Goal: Task Accomplishment & Management: Use online tool/utility

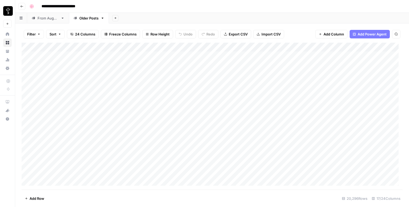
click at [57, 21] on link "From [DATE]" at bounding box center [48, 18] width 42 height 11
click at [36, 33] on button "Filter" at bounding box center [34, 34] width 20 height 9
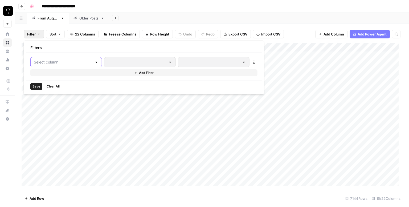
click at [51, 60] on input "text" at bounding box center [63, 61] width 58 height 5
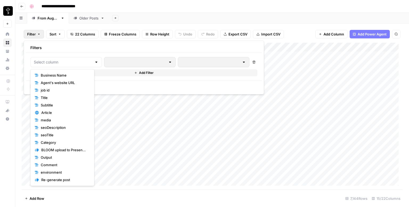
scroll to position [37, 0]
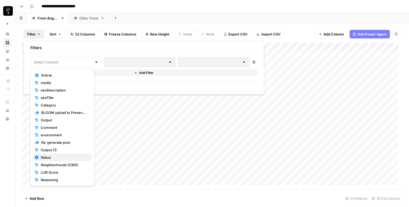
click at [47, 157] on span "Status" at bounding box center [64, 157] width 47 height 5
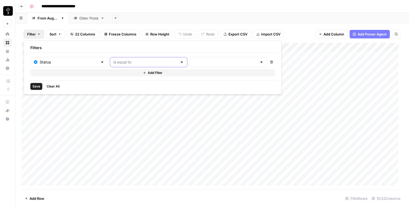
click at [153, 63] on input "text" at bounding box center [145, 61] width 64 height 5
click at [137, 81] on span "is not equal to" at bounding box center [136, 82] width 59 height 5
type input "is not equal to"
click at [193, 63] on input "text" at bounding box center [225, 61] width 64 height 5
click at [187, 73] on span "Posted" at bounding box center [211, 74] width 52 height 5
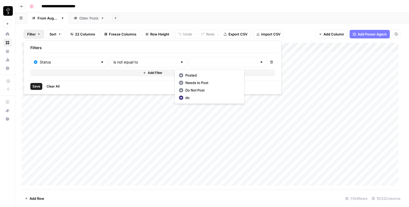
type input "Posted"
click at [154, 71] on button "Add Filter" at bounding box center [153, 72] width 246 height 7
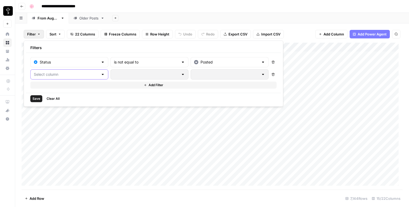
click at [64, 76] on input "text" at bounding box center [66, 74] width 65 height 5
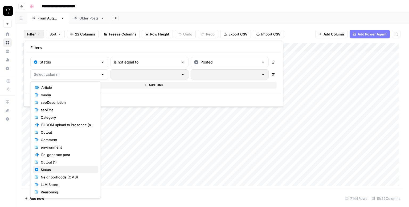
click at [46, 170] on span "Status" at bounding box center [68, 169] width 54 height 5
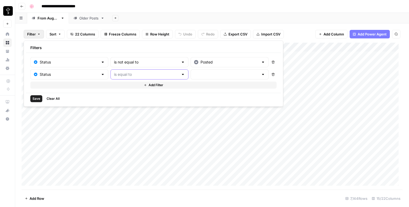
click at [147, 72] on input "text" at bounding box center [146, 74] width 65 height 5
click at [132, 95] on span "is not equal to" at bounding box center [136, 94] width 59 height 5
type input "is not equal to"
click at [199, 73] on input "text" at bounding box center [226, 74] width 65 height 5
click at [193, 95] on span "Needs to Post" at bounding box center [212, 94] width 53 height 5
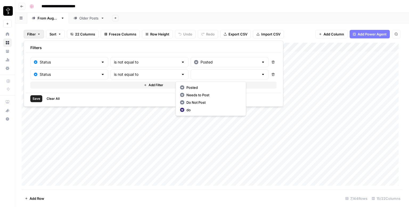
type input "Needs to Post"
click at [154, 86] on button "Add Filter" at bounding box center [153, 85] width 246 height 7
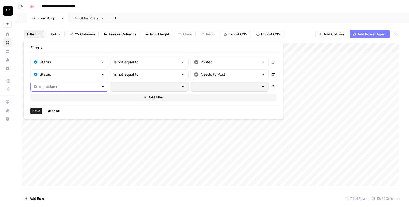
click at [64, 86] on input "text" at bounding box center [66, 86] width 65 height 5
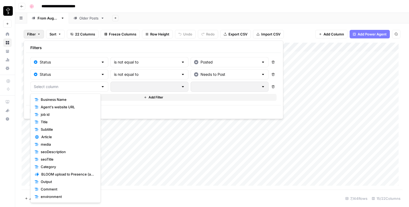
scroll to position [45, 0]
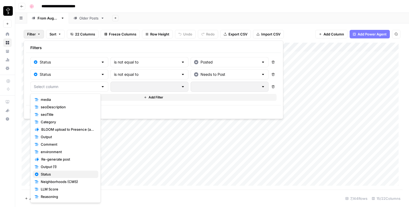
click at [53, 176] on span "Status" at bounding box center [68, 173] width 54 height 5
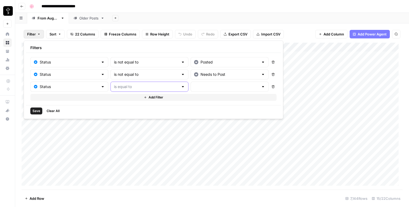
click at [131, 88] on input "text" at bounding box center [146, 86] width 65 height 5
click at [126, 107] on span "is not equal to" at bounding box center [136, 106] width 59 height 5
type input "is not equal to"
click at [196, 87] on input "text" at bounding box center [226, 86] width 65 height 5
click at [189, 113] on span "Do Not Post" at bounding box center [212, 114] width 53 height 5
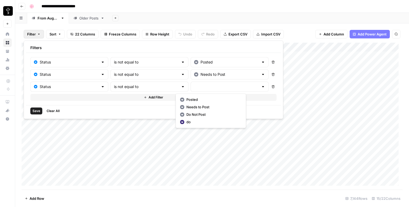
type input "Do Not Post"
click at [37, 110] on span "Save" at bounding box center [37, 110] width 8 height 5
